Goal: Information Seeking & Learning: Stay updated

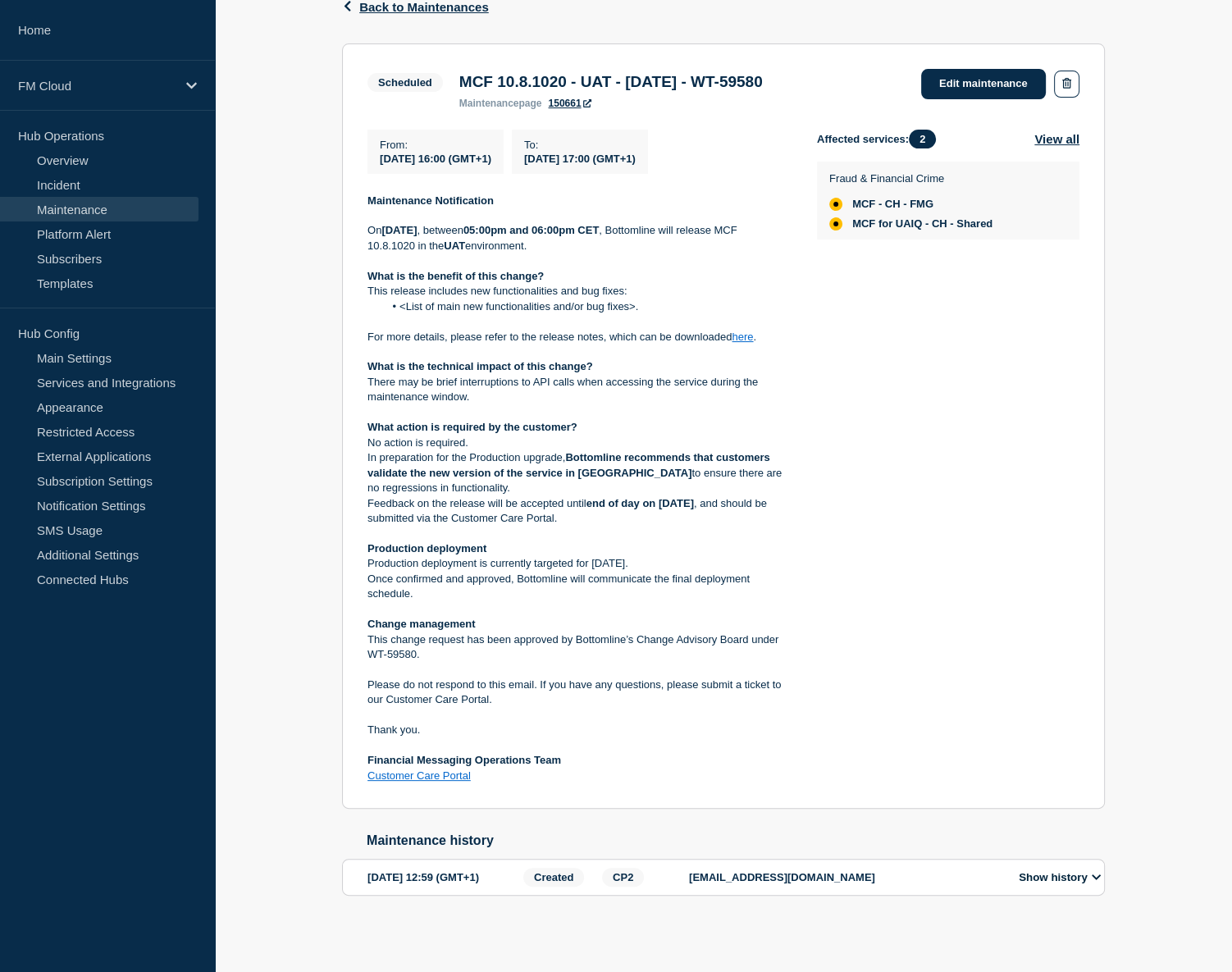
scroll to position [298, 0]
drag, startPoint x: 1072, startPoint y: 342, endPoint x: 1043, endPoint y: 330, distance: 31.4
click at [1043, 330] on div "Affected services: 2 View all Fraud & Financial Crime MCF - CH - FMG MCF for UA…" at bounding box center [948, 457] width 262 height 655
drag, startPoint x: 471, startPoint y: 284, endPoint x: 553, endPoint y: 292, distance: 82.4
click at [553, 292] on div "Maintenance Notification [DATE][DATE] , between 05:00pm and 06:00pm CET , Botto…" at bounding box center [579, 489] width 424 height 591
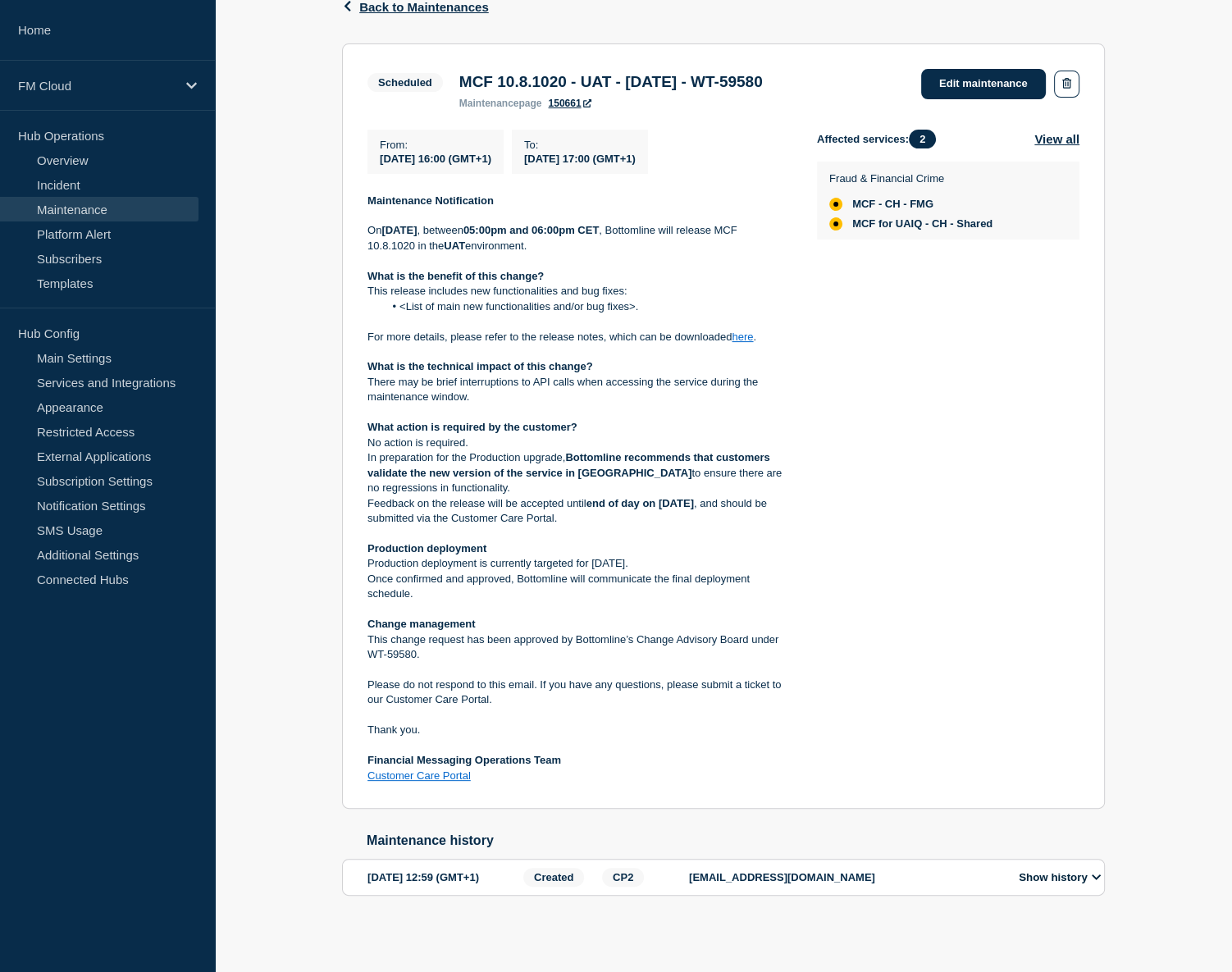
click at [573, 300] on li "<List of main new functionalities and/or bug fixes>." at bounding box center [588, 307] width 408 height 15
click at [556, 300] on li "<List of main new functionalities and/or bug fixes>." at bounding box center [588, 307] width 408 height 15
click at [466, 301] on li "<List of main new functionalities and/or bug fixes>." at bounding box center [588, 307] width 408 height 15
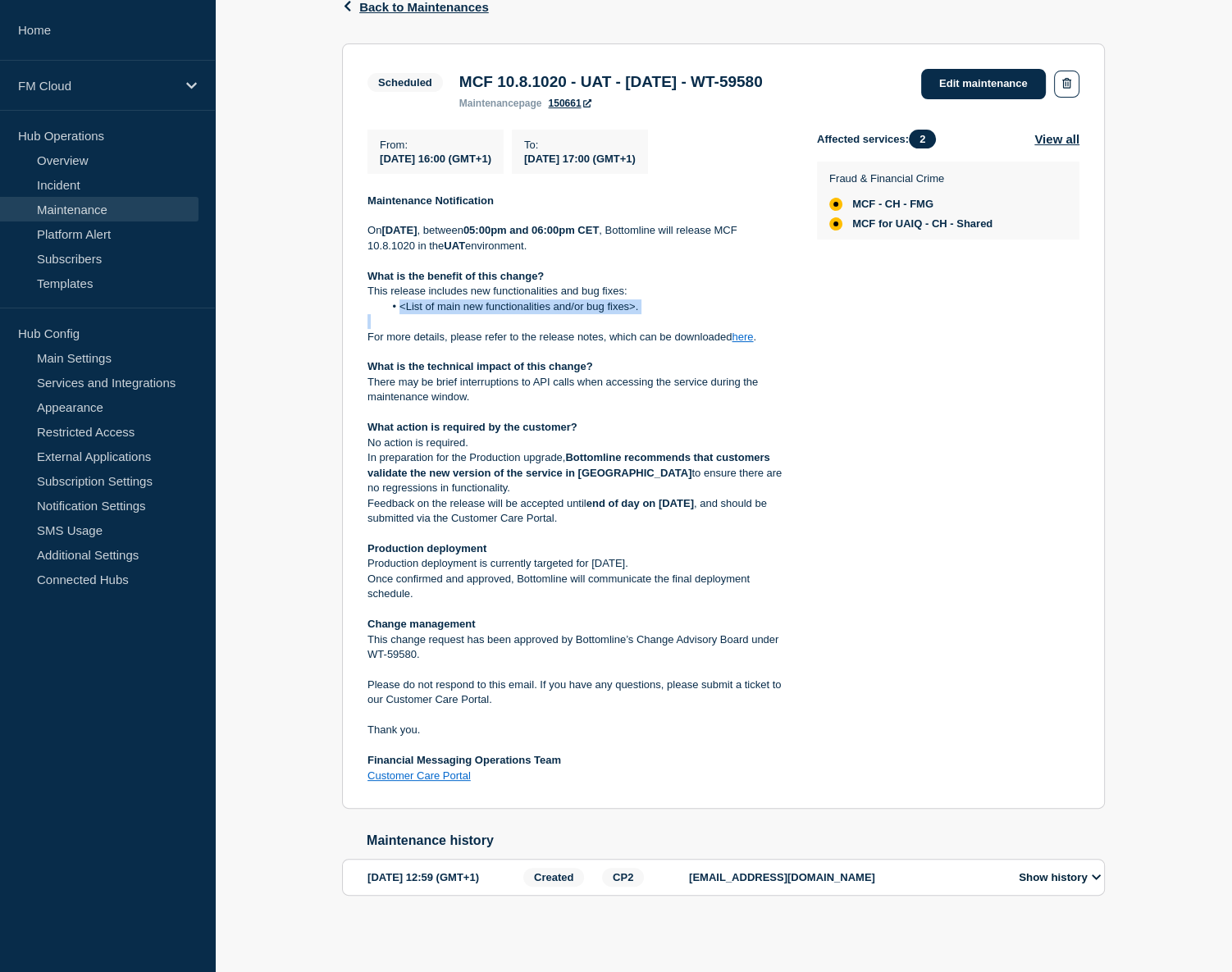
click at [466, 301] on li "<List of main new functionalities and/or bug fixes>." at bounding box center [588, 307] width 408 height 15
click at [609, 300] on li "<List of main new functionalities and/or bug fixes>." at bounding box center [588, 307] width 408 height 15
click at [440, 300] on li "<List of main new functionalities and/or bug fixes>." at bounding box center [588, 307] width 408 height 15
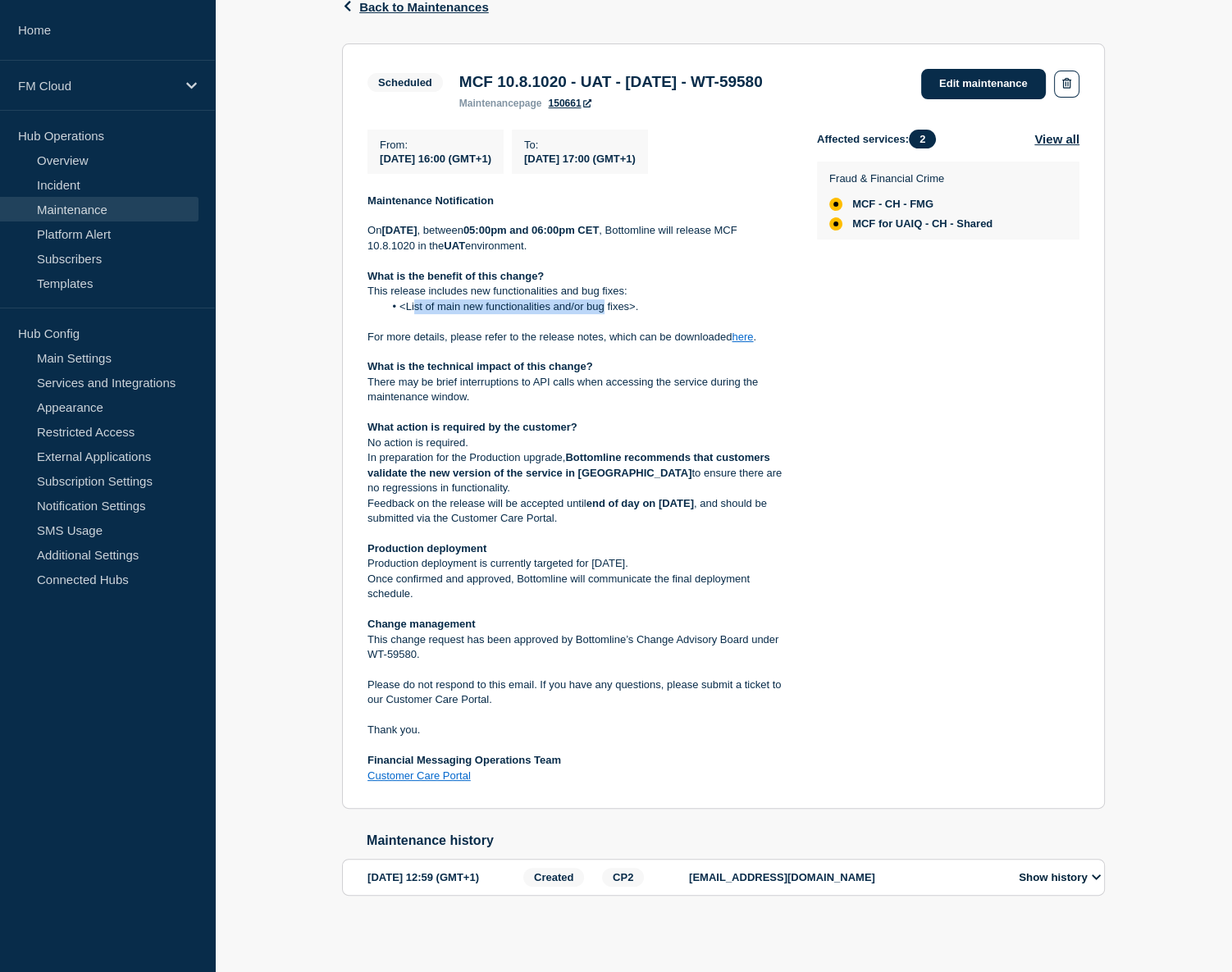
drag, startPoint x: 414, startPoint y: 293, endPoint x: 603, endPoint y: 297, distance: 189.0
click at [603, 300] on li "<List of main new functionalities and/or bug fixes>." at bounding box center [588, 307] width 408 height 15
click at [612, 300] on li "<List of main new functionalities and/or bug fixes>." at bounding box center [588, 307] width 408 height 15
drag, startPoint x: 670, startPoint y: 290, endPoint x: 648, endPoint y: 293, distance: 22.2
click at [648, 300] on li "<List of main new functionalities and/or bug fixes>." at bounding box center [588, 307] width 408 height 15
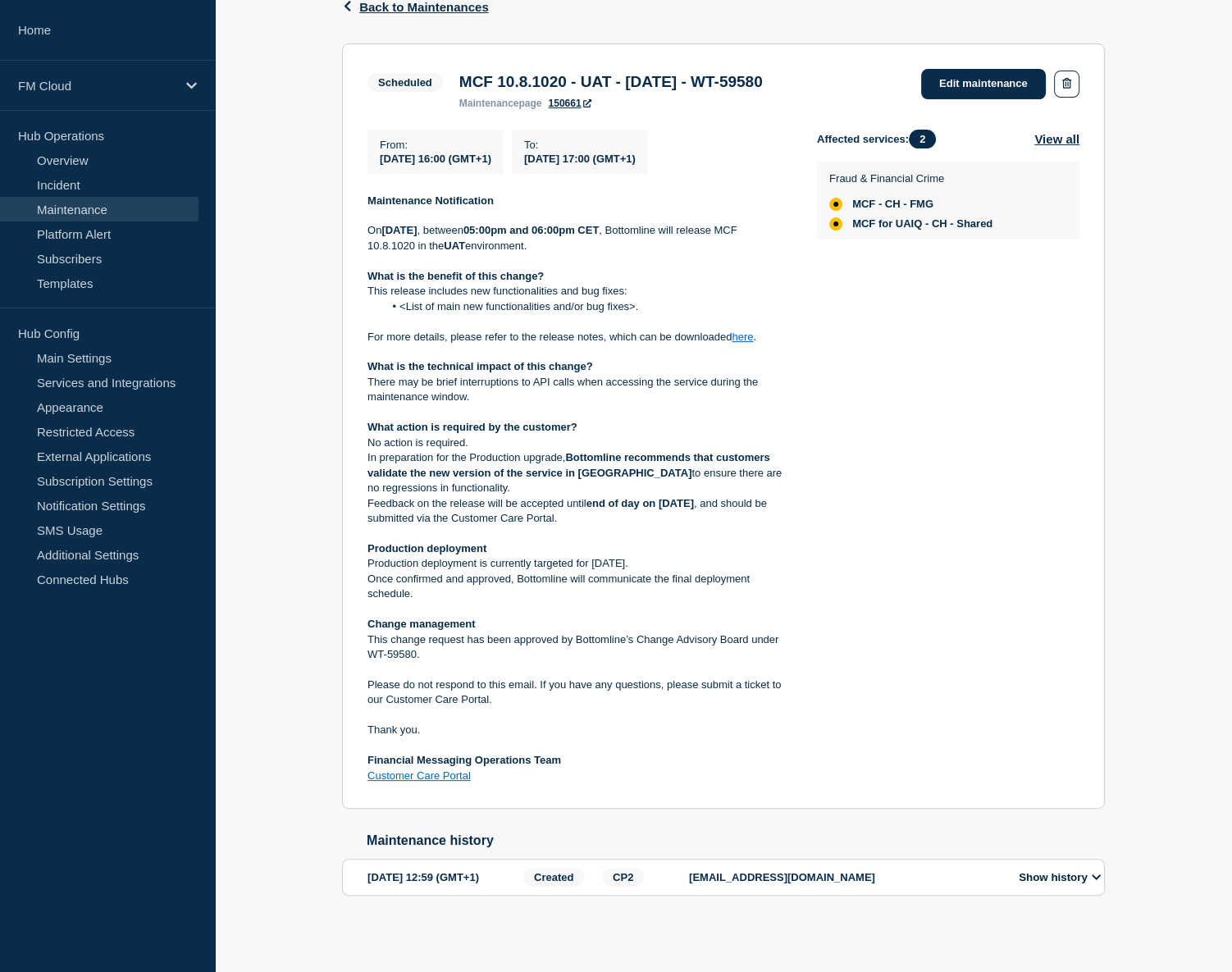
drag, startPoint x: 1036, startPoint y: 329, endPoint x: 1017, endPoint y: 315, distance: 23.6
click at [1017, 315] on div "Affected services: 2 View all Fraud & Financial Crime MCF - CH - FMG MCF for UA…" at bounding box center [948, 457] width 262 height 655
drag, startPoint x: 1103, startPoint y: 329, endPoint x: 1094, endPoint y: 326, distance: 9.5
click at [1094, 326] on section "Scheduled MCF 10.8.1020 - UAT - [DATE] - WT-59580 maintenance page 150661 Edit …" at bounding box center [723, 426] width 763 height 767
drag, startPoint x: 1086, startPoint y: 284, endPoint x: 1073, endPoint y: 275, distance: 15.8
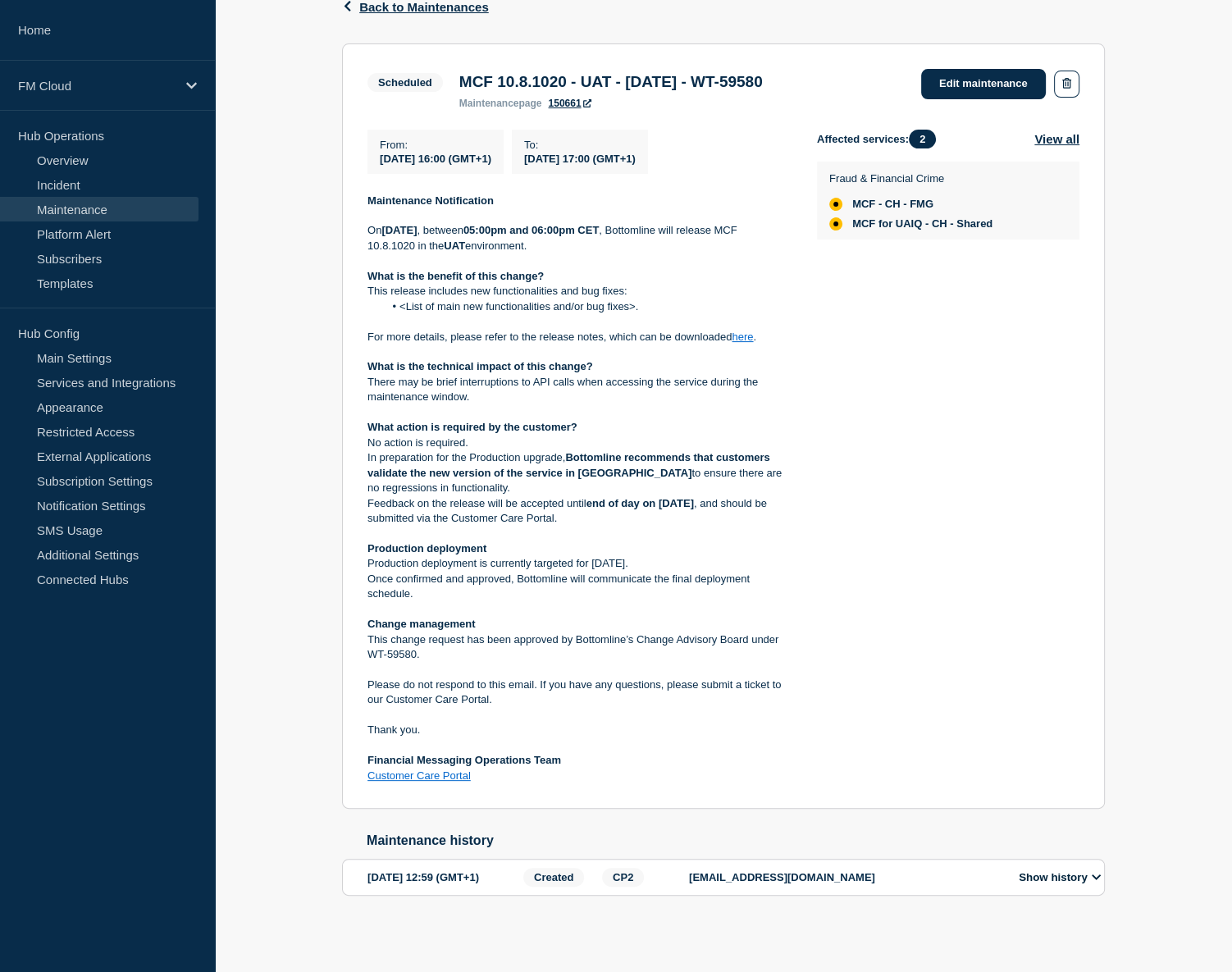
click at [1073, 275] on div "Affected services: 2 View all Fraud & Financial Crime MCF - CH - FMG MCF for UA…" at bounding box center [948, 457] width 262 height 655
click at [902, 217] on span "MCF for UAIQ - CH - Shared" at bounding box center [922, 224] width 140 height 13
click at [979, 203] on ul "MCF - CH - FMG MCF for UAIQ - CH - Shared" at bounding box center [911, 215] width 163 height 33
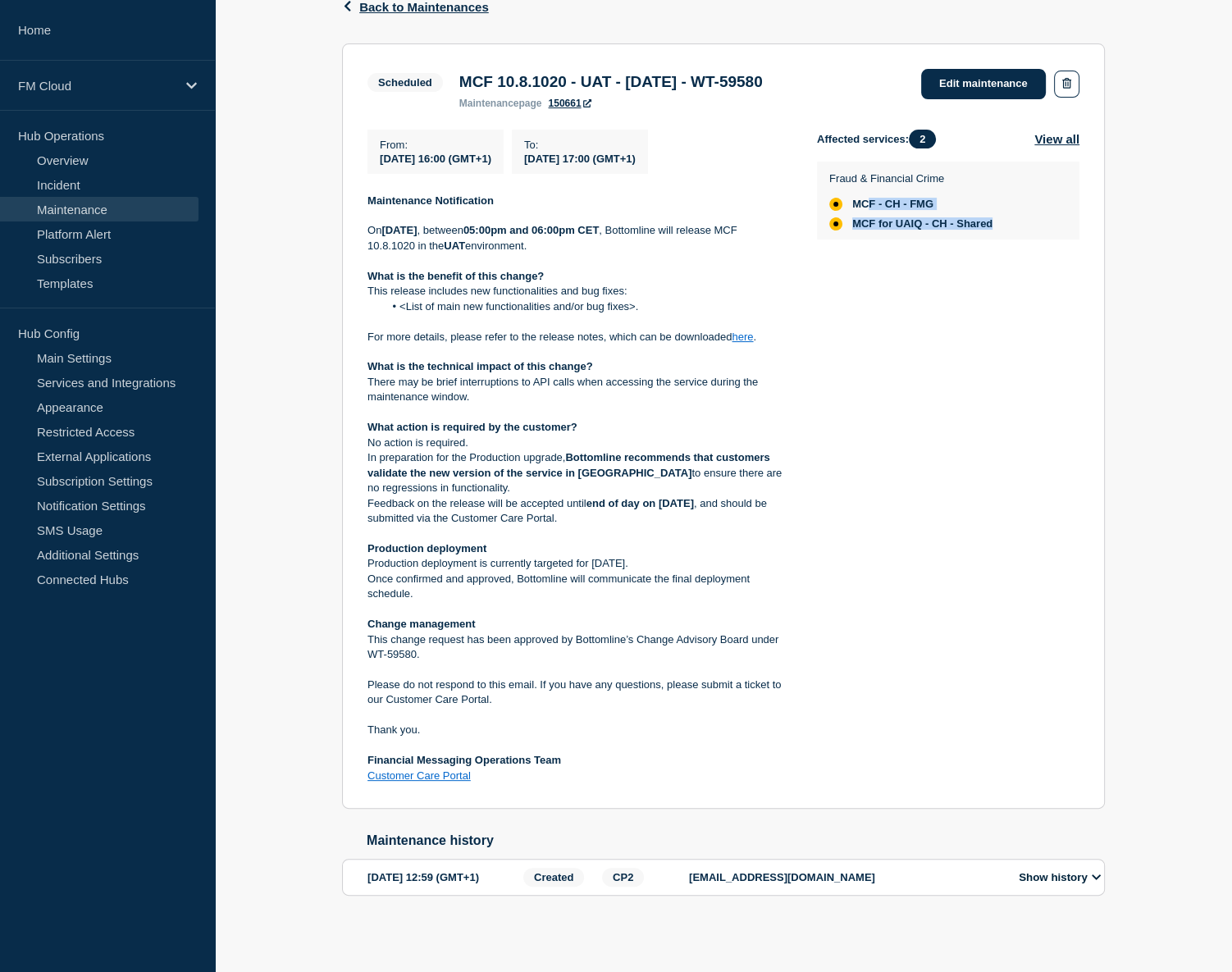
drag, startPoint x: 1017, startPoint y: 214, endPoint x: 872, endPoint y: 192, distance: 146.7
click at [872, 192] on div "Fraud & Financial Crime MCF - CH - FMG MCF for UAIQ - CH - Shared" at bounding box center [948, 200] width 237 height 60
click at [897, 198] on span "MCF - CH - FMG" at bounding box center [893, 204] width 82 height 13
drag, startPoint x: 930, startPoint y: 194, endPoint x: 930, endPoint y: 209, distance: 15.0
click at [930, 209] on ul "MCF - CH - FMG MCF for UAIQ - CH - Shared" at bounding box center [911, 215] width 163 height 33
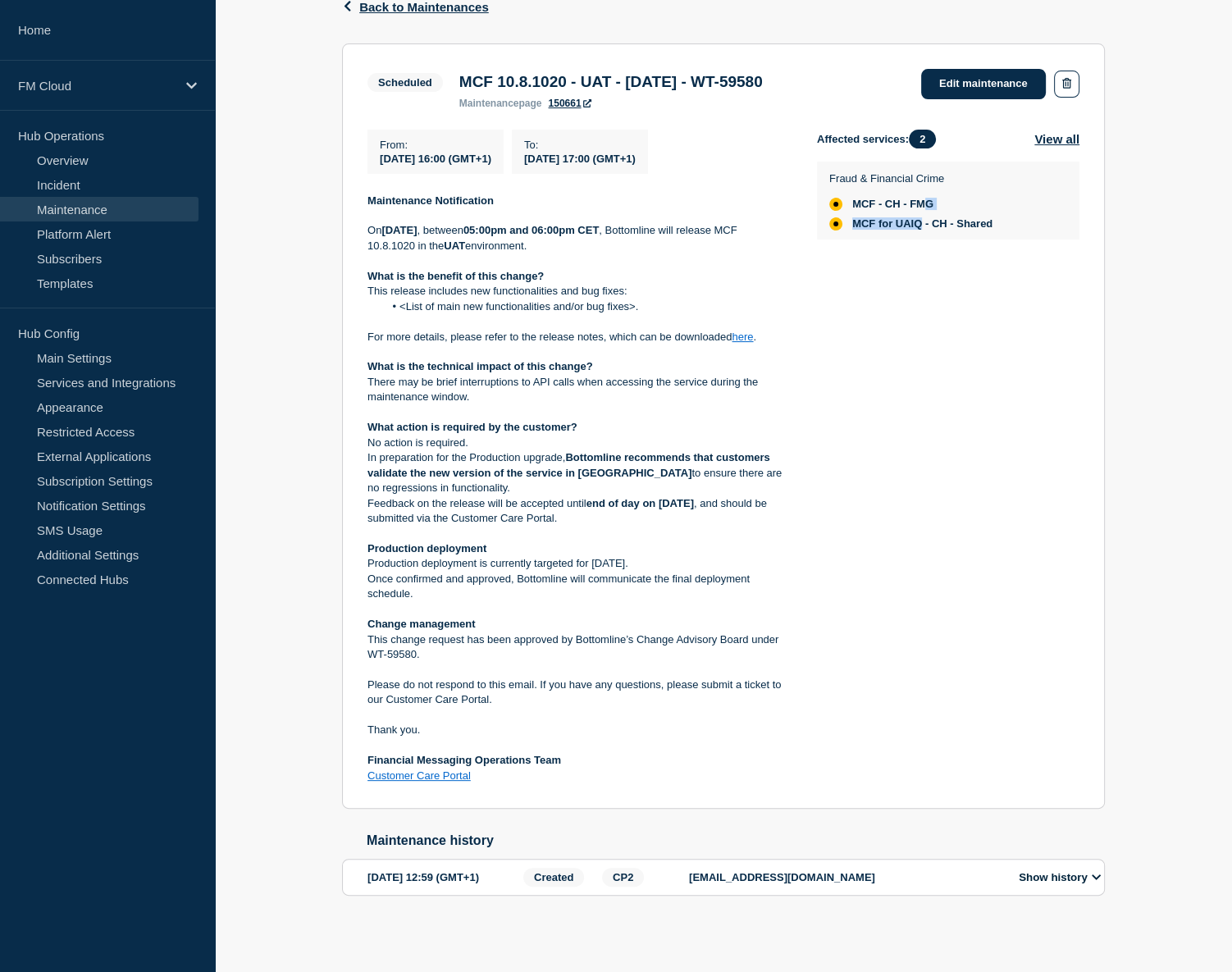
click at [913, 217] on span "MCF for UAIQ - CH - Shared" at bounding box center [922, 224] width 140 height 13
